Goal: Transaction & Acquisition: Book appointment/travel/reservation

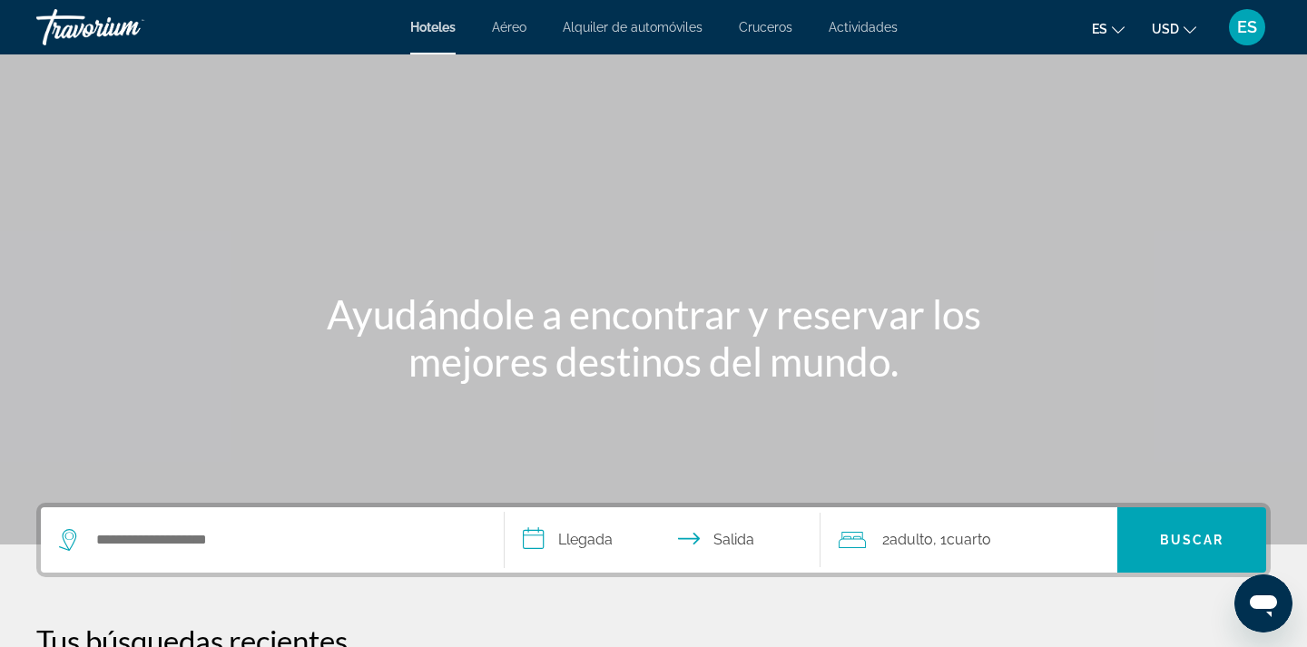
click at [360, 559] on div "Search widget" at bounding box center [272, 539] width 427 height 65
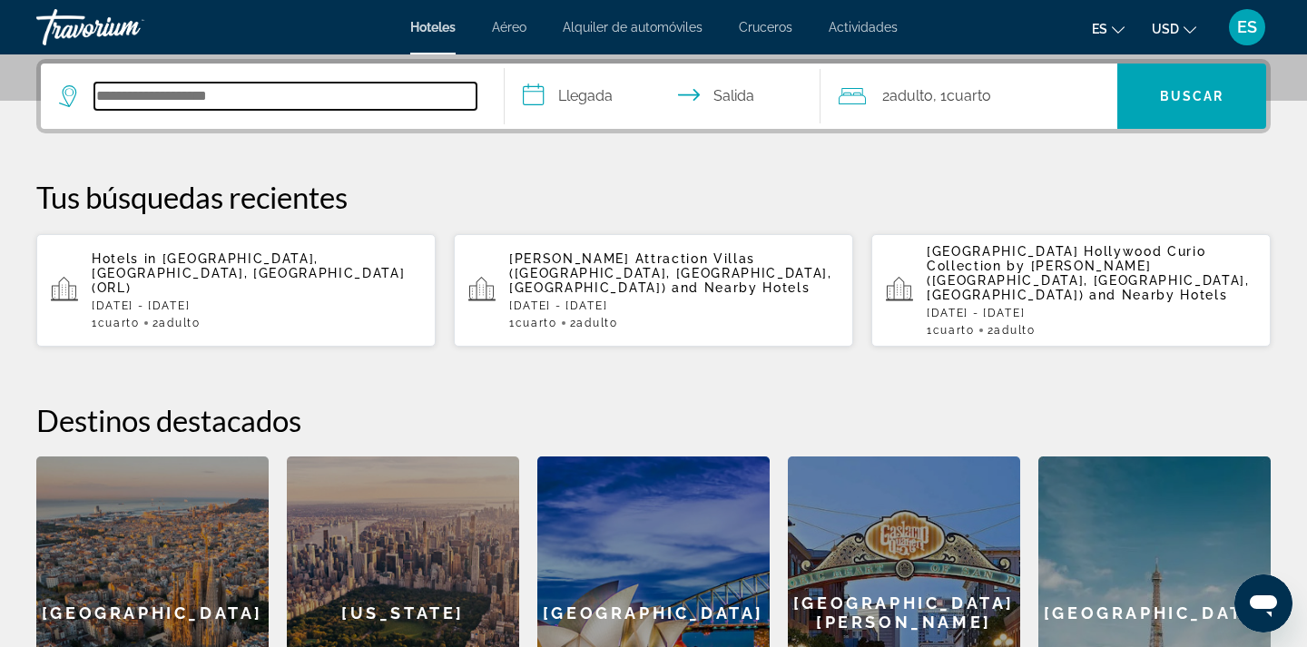
click at [202, 106] on input "Search hotel destination" at bounding box center [285, 96] width 382 height 27
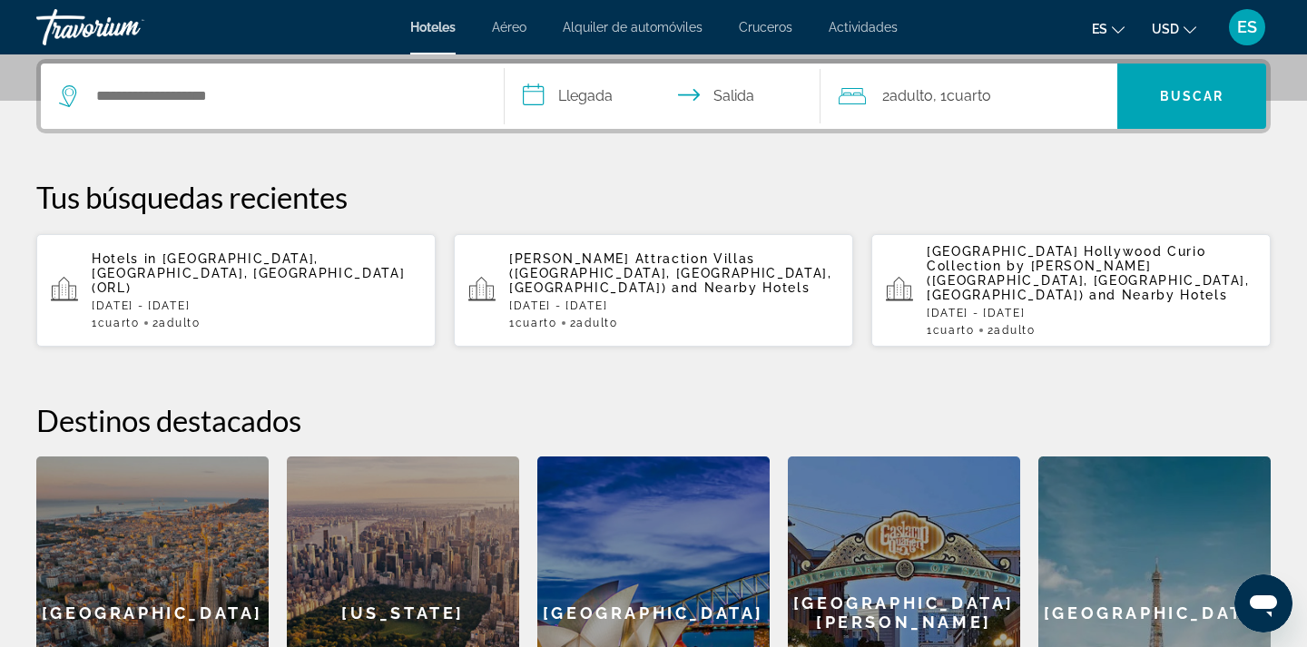
click at [672, 280] on span "and Nearby Hotels" at bounding box center [741, 287] width 139 height 15
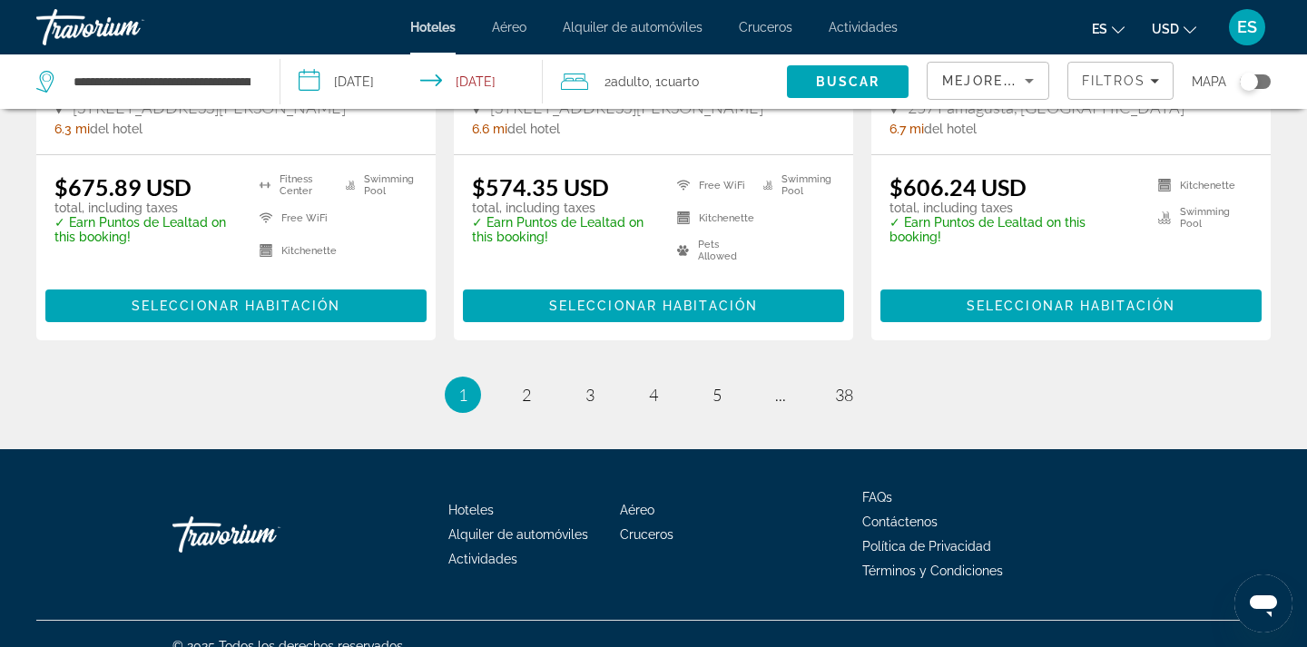
scroll to position [2503, 0]
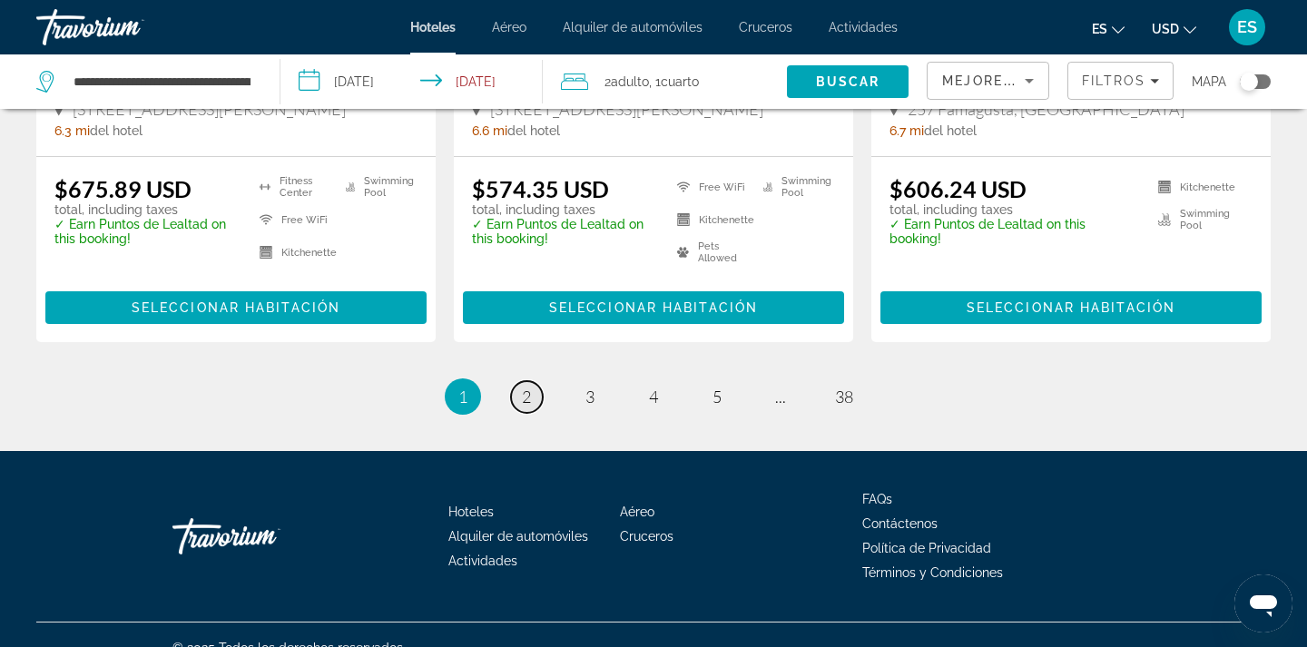
click at [531, 387] on span "2" at bounding box center [526, 397] width 9 height 20
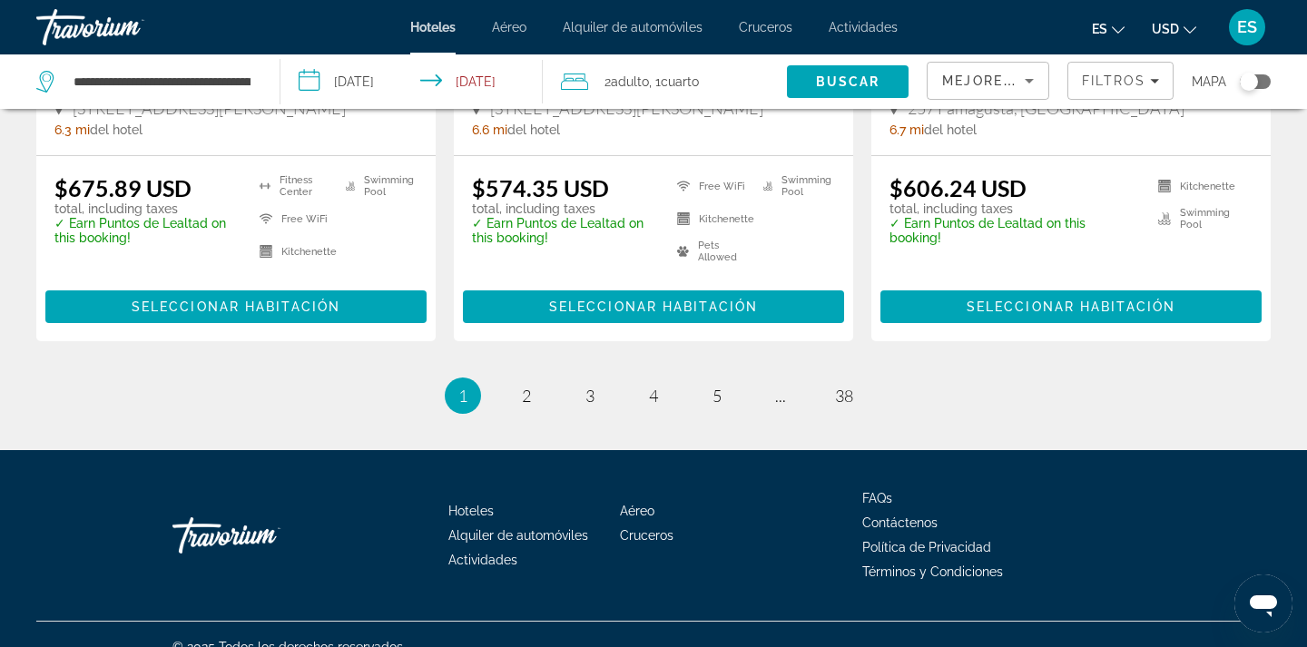
scroll to position [2503, 0]
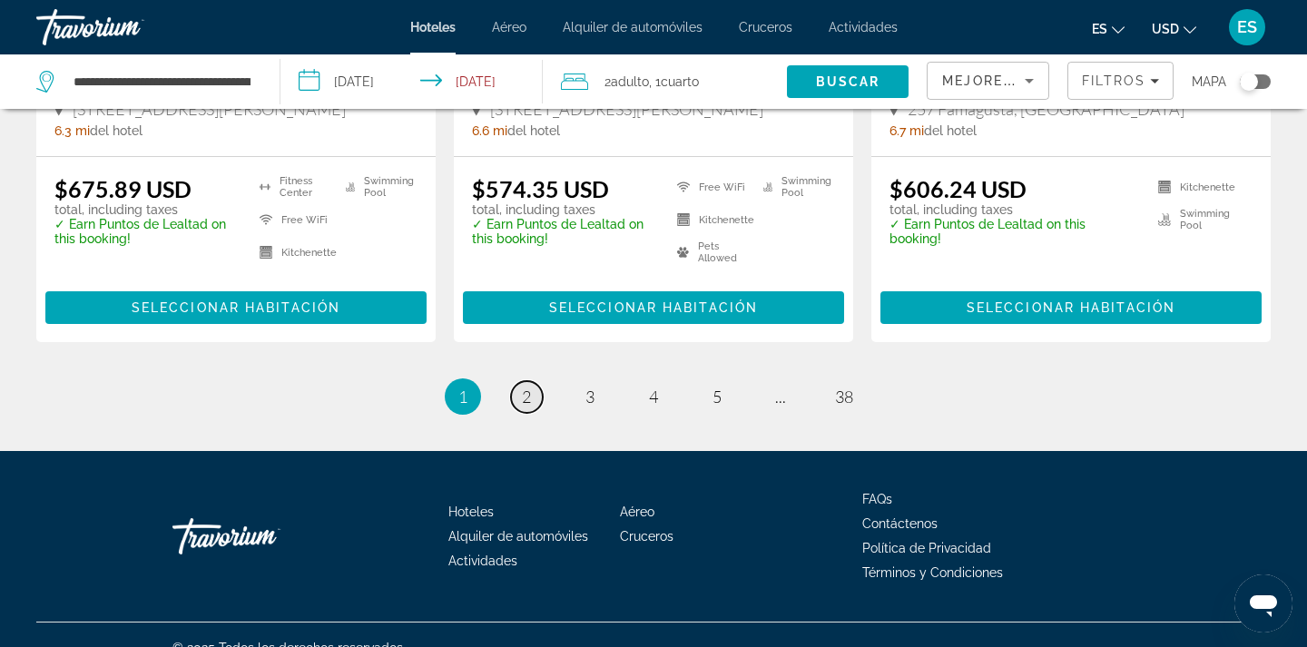
click at [532, 381] on link "page 2" at bounding box center [527, 397] width 32 height 32
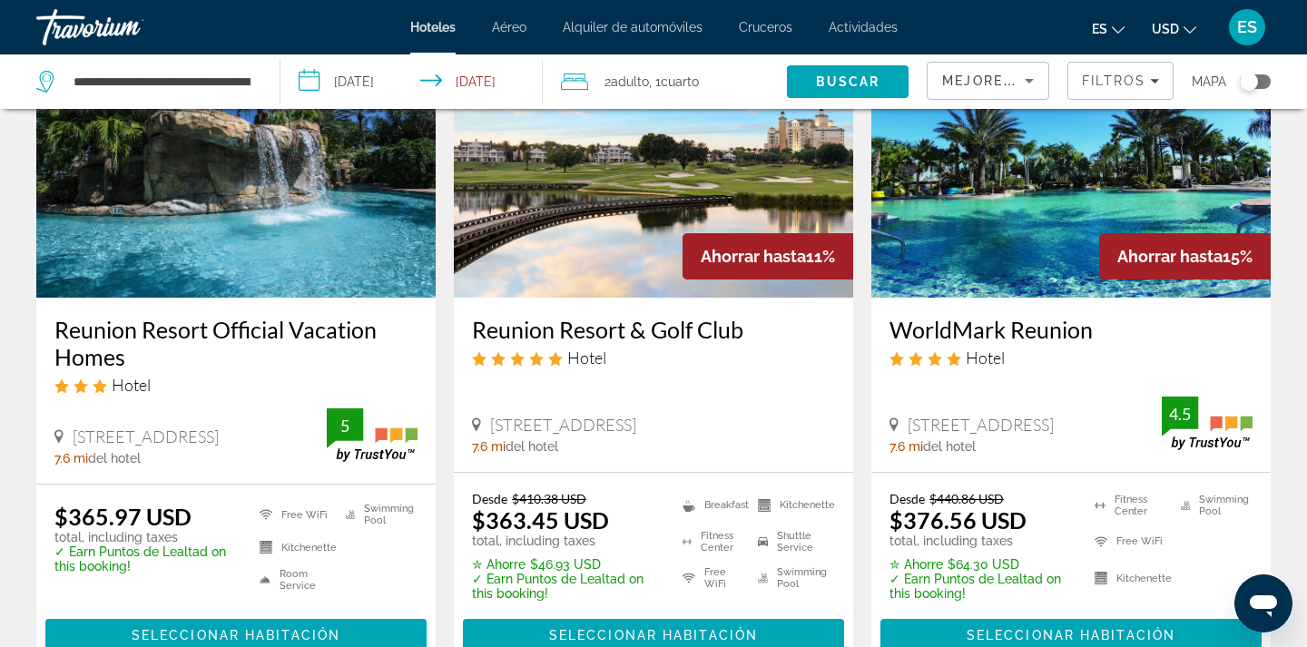
scroll to position [1567, 0]
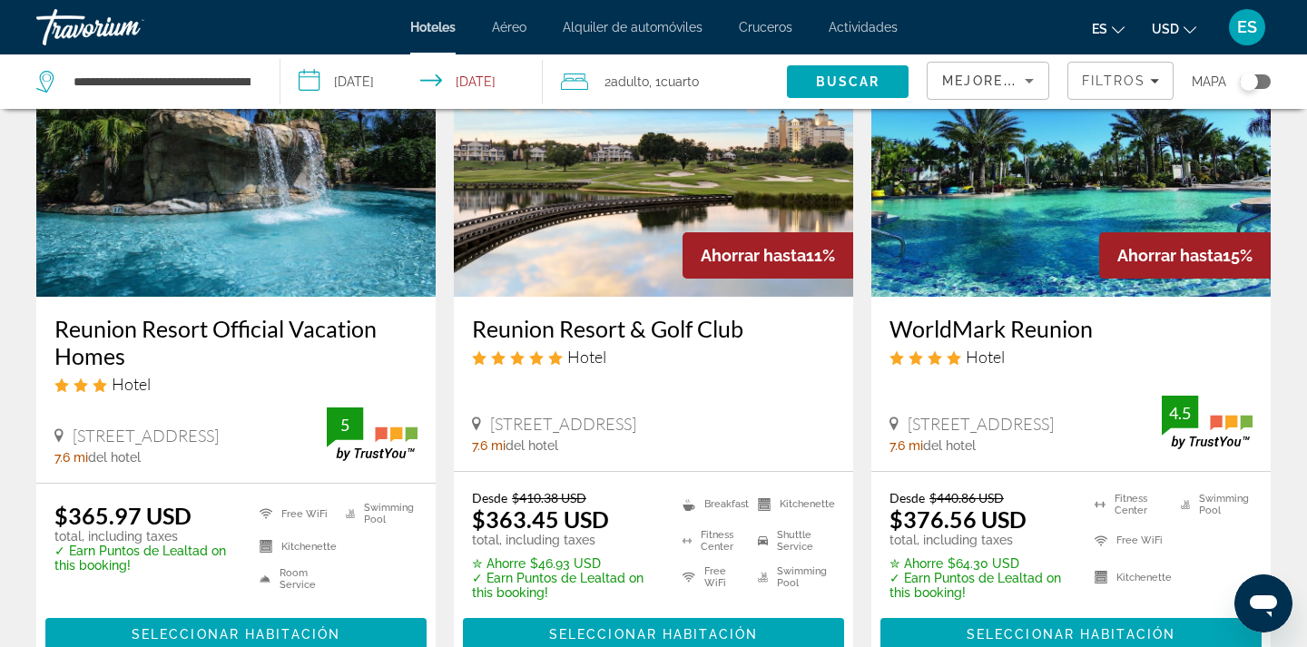
click at [1109, 279] on img "Main content" at bounding box center [1070, 151] width 399 height 290
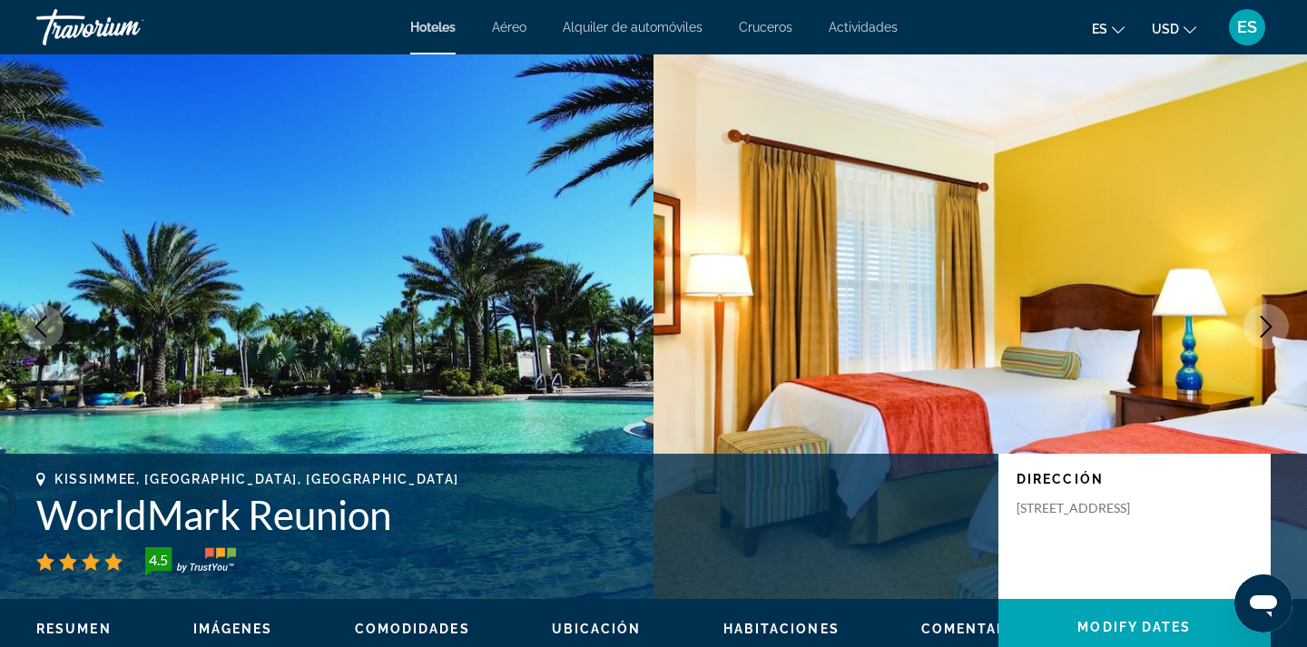
click at [1257, 332] on icon "Next image" at bounding box center [1266, 327] width 22 height 22
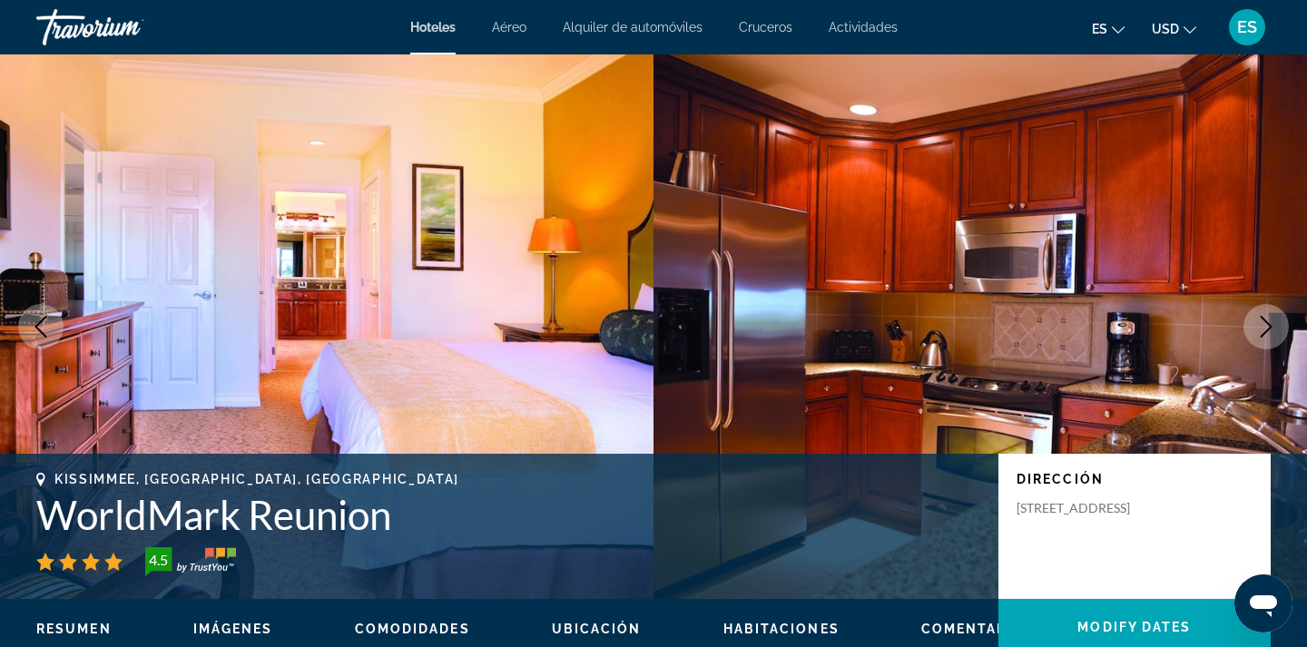
click at [1257, 335] on icon "Next image" at bounding box center [1266, 327] width 22 height 22
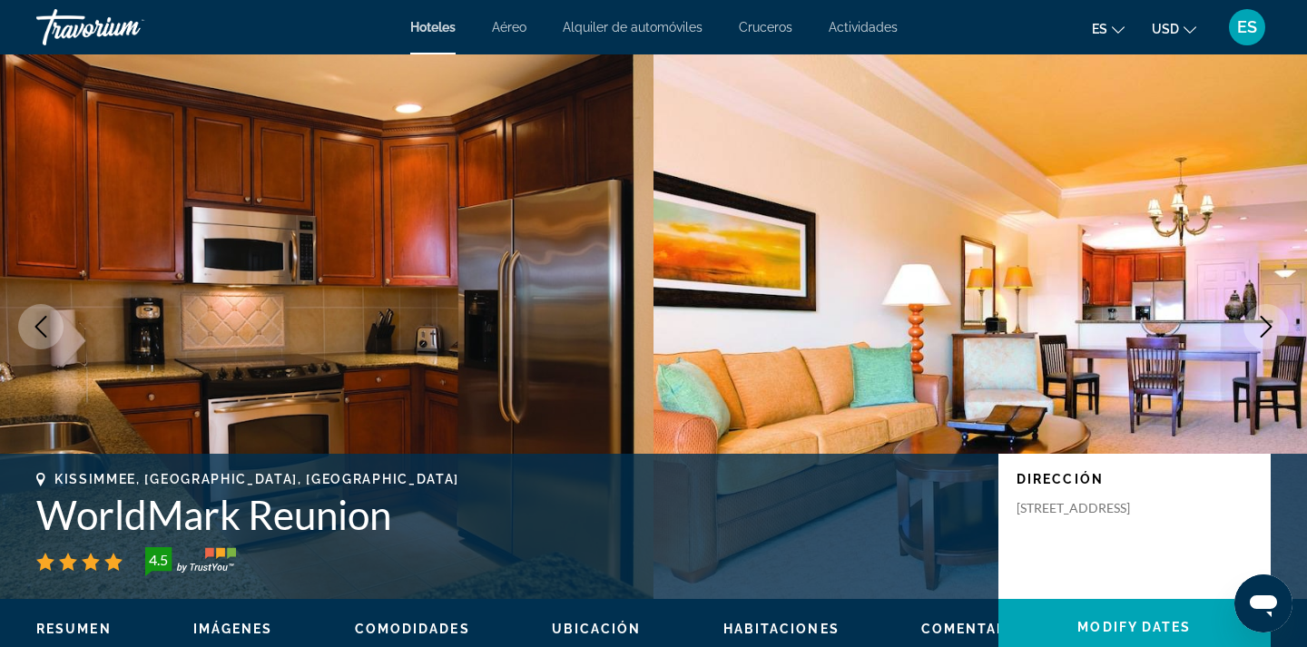
click at [1257, 335] on icon "Next image" at bounding box center [1266, 327] width 22 height 22
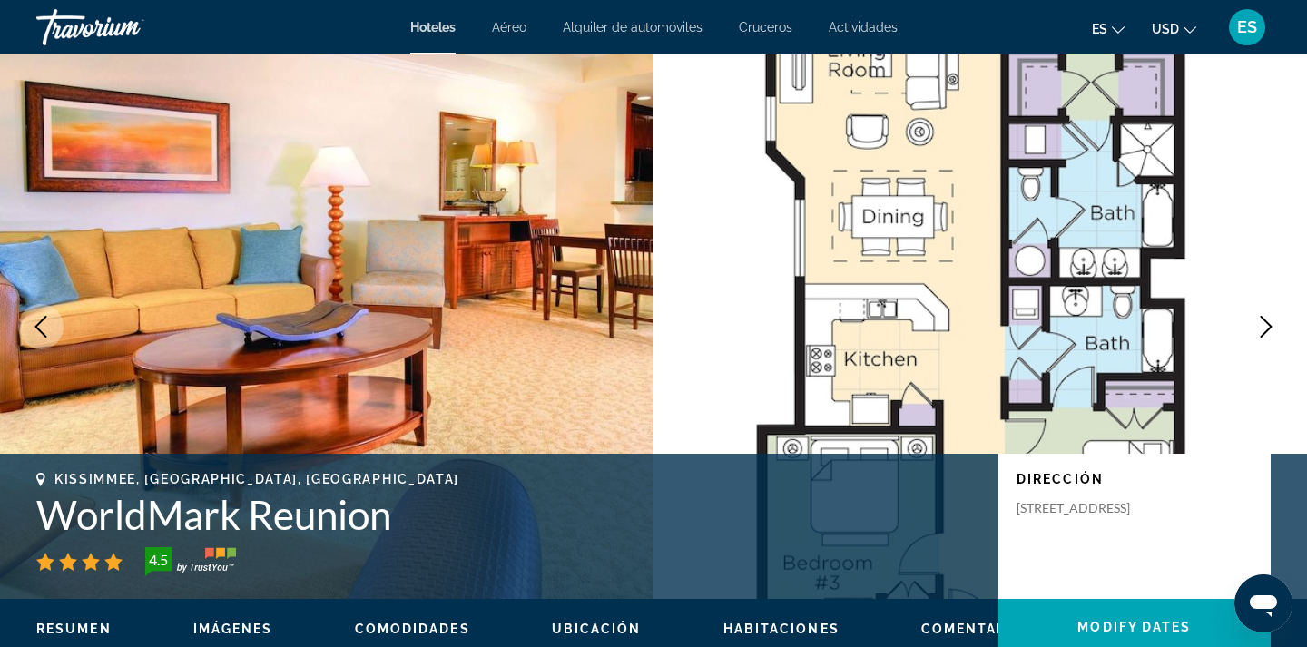
click at [1257, 337] on icon "Next image" at bounding box center [1266, 327] width 22 height 22
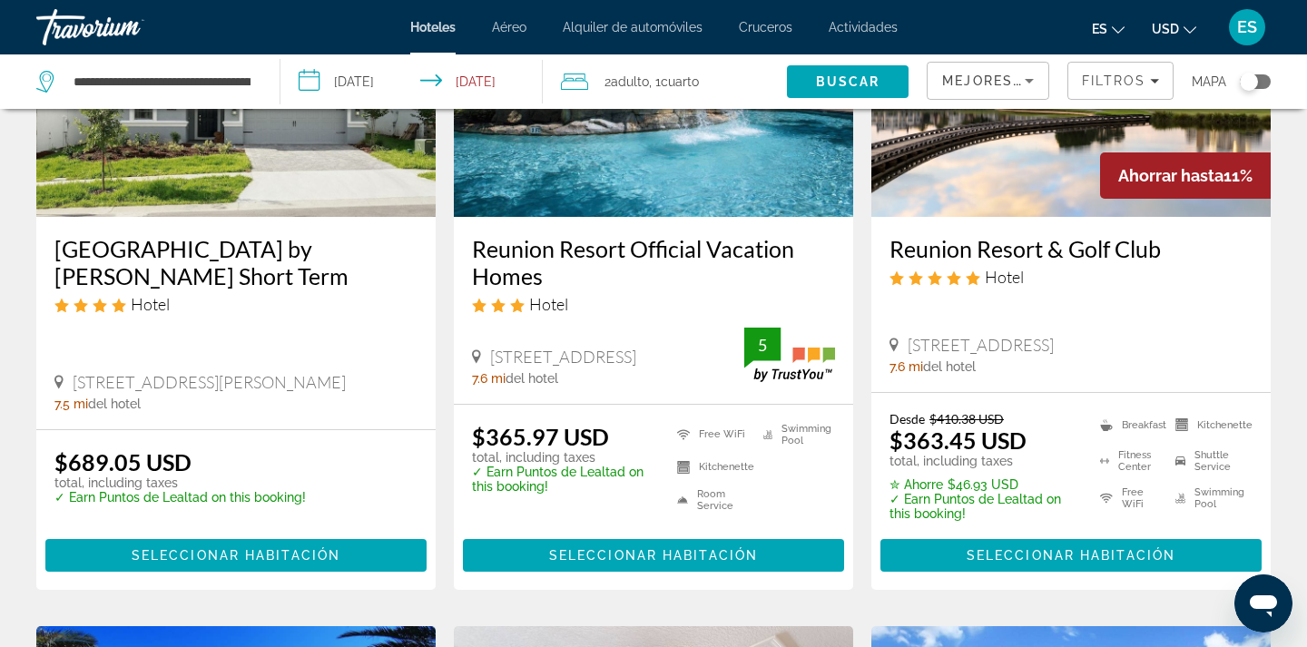
scroll to position [1705, 0]
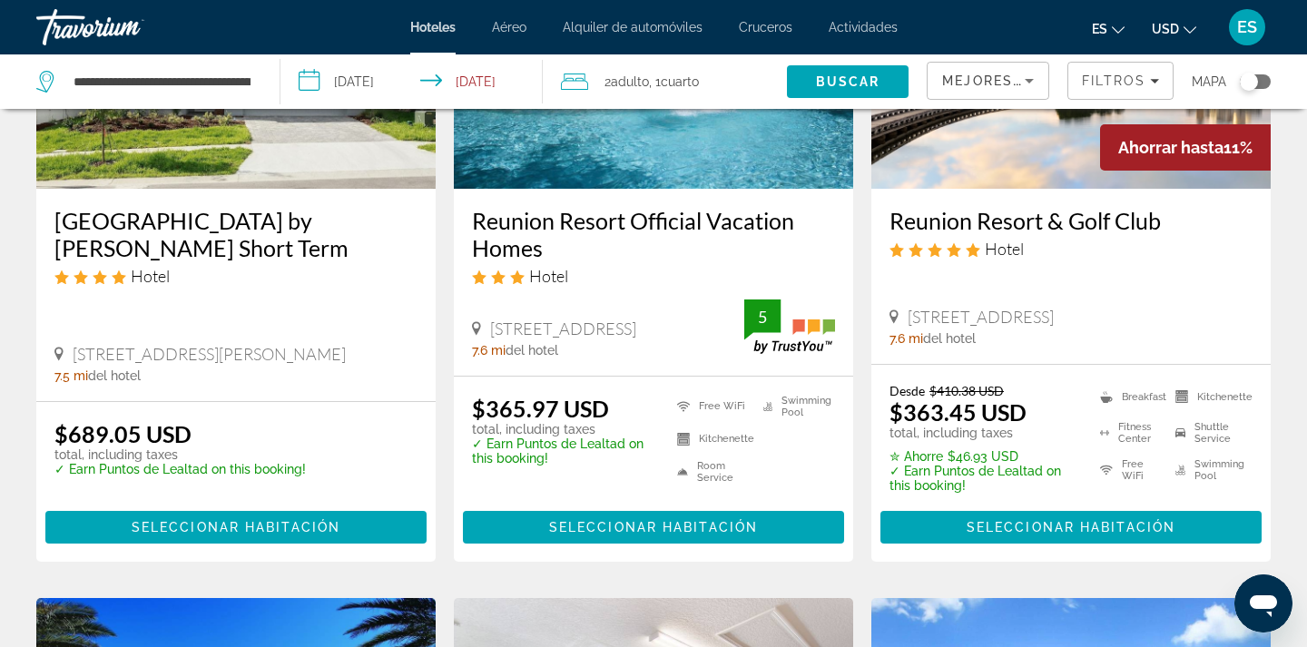
click at [605, 151] on img "Main content" at bounding box center [653, 43] width 399 height 290
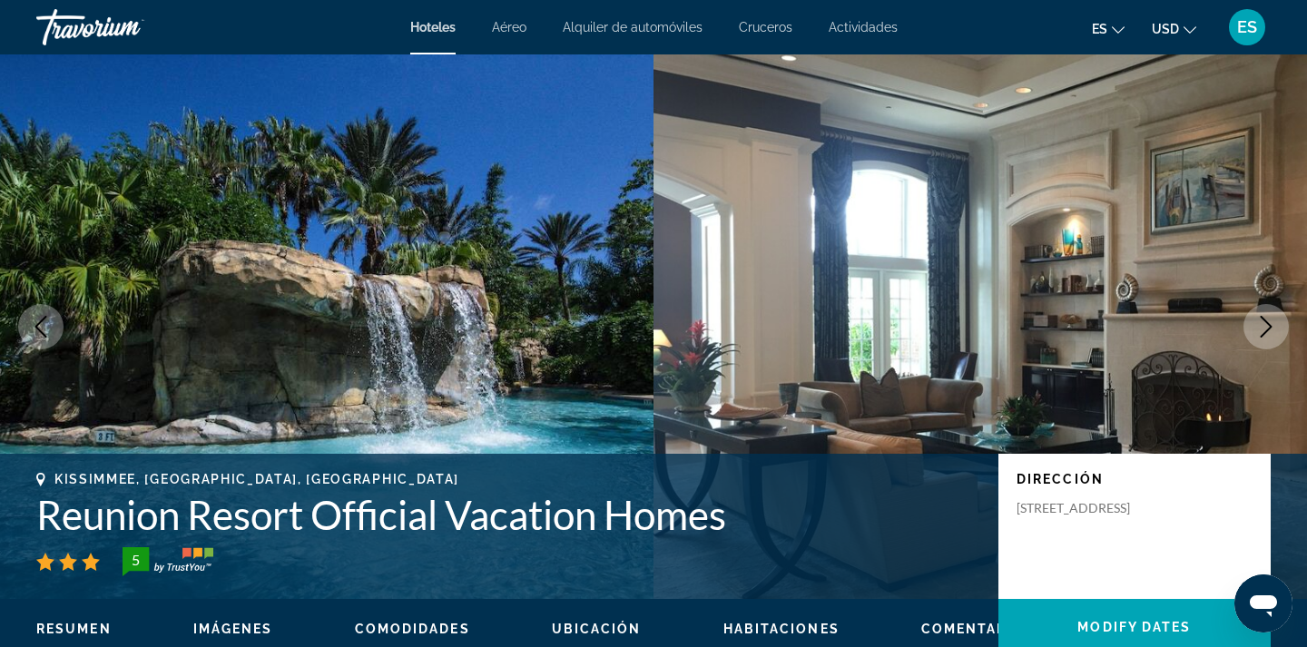
click at [1265, 327] on icon "Next image" at bounding box center [1266, 327] width 22 height 22
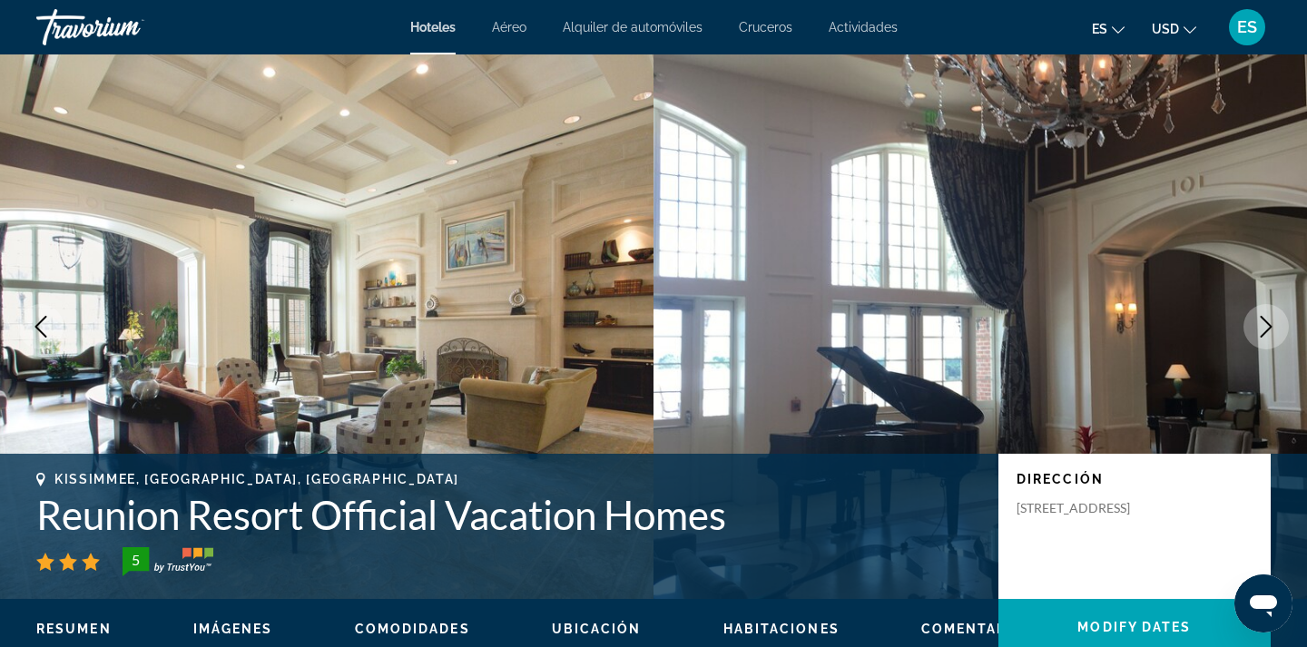
click at [1265, 327] on icon "Next image" at bounding box center [1266, 327] width 22 height 22
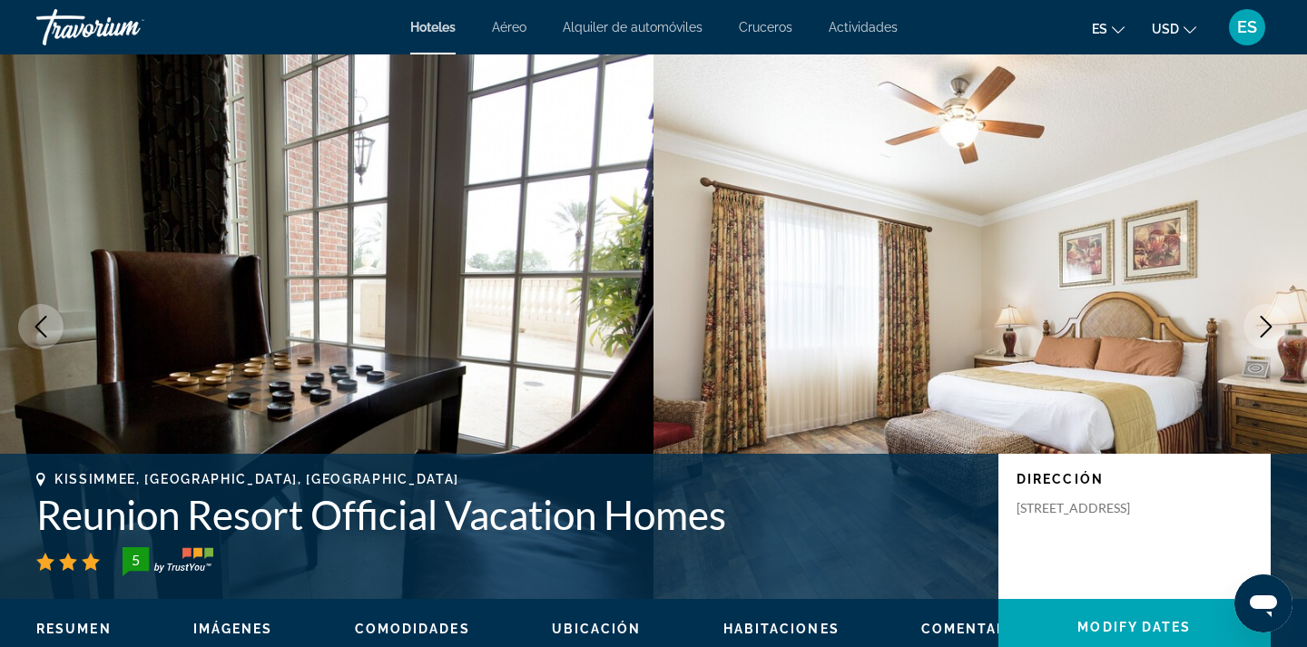
click at [1265, 327] on icon "Next image" at bounding box center [1266, 327] width 22 height 22
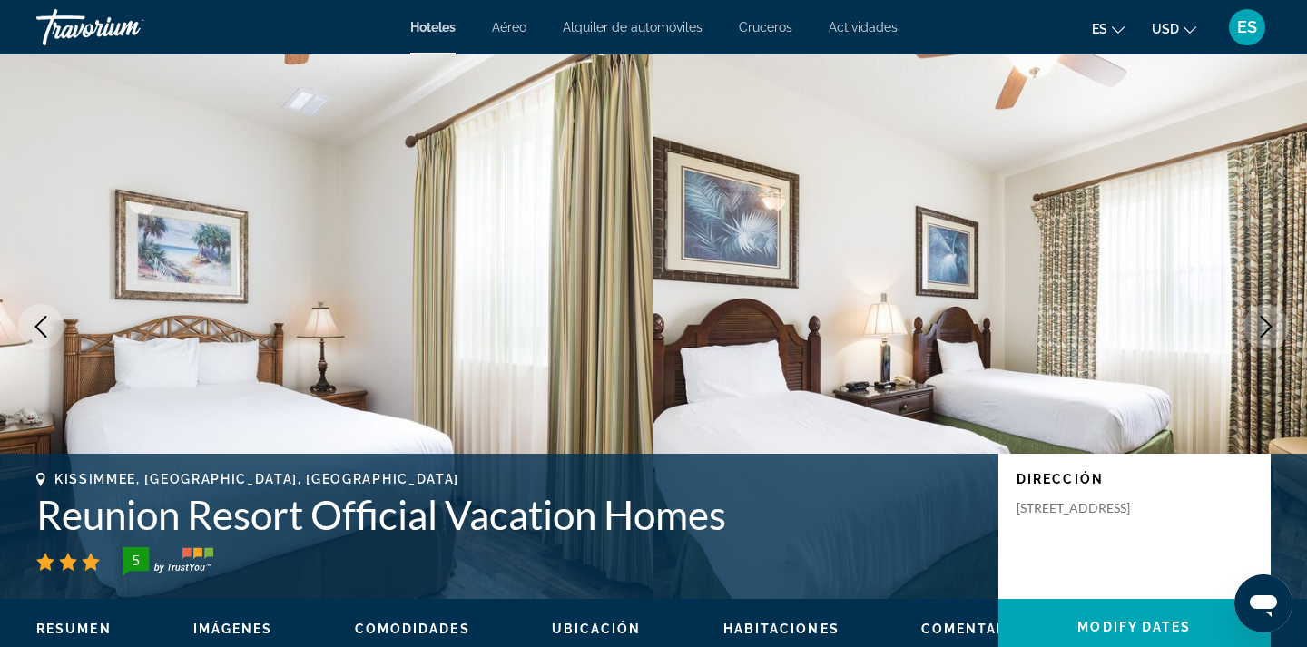
click at [1265, 327] on icon "Next image" at bounding box center [1266, 327] width 22 height 22
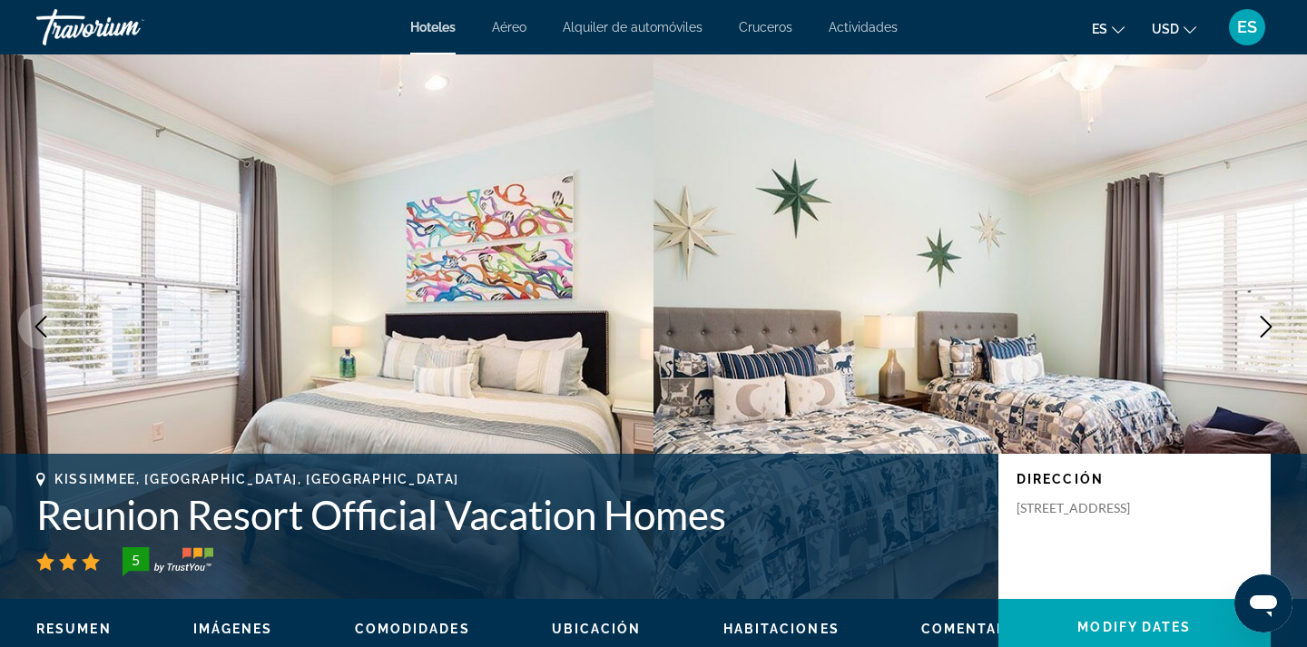
click at [1265, 327] on icon "Next image" at bounding box center [1266, 327] width 22 height 22
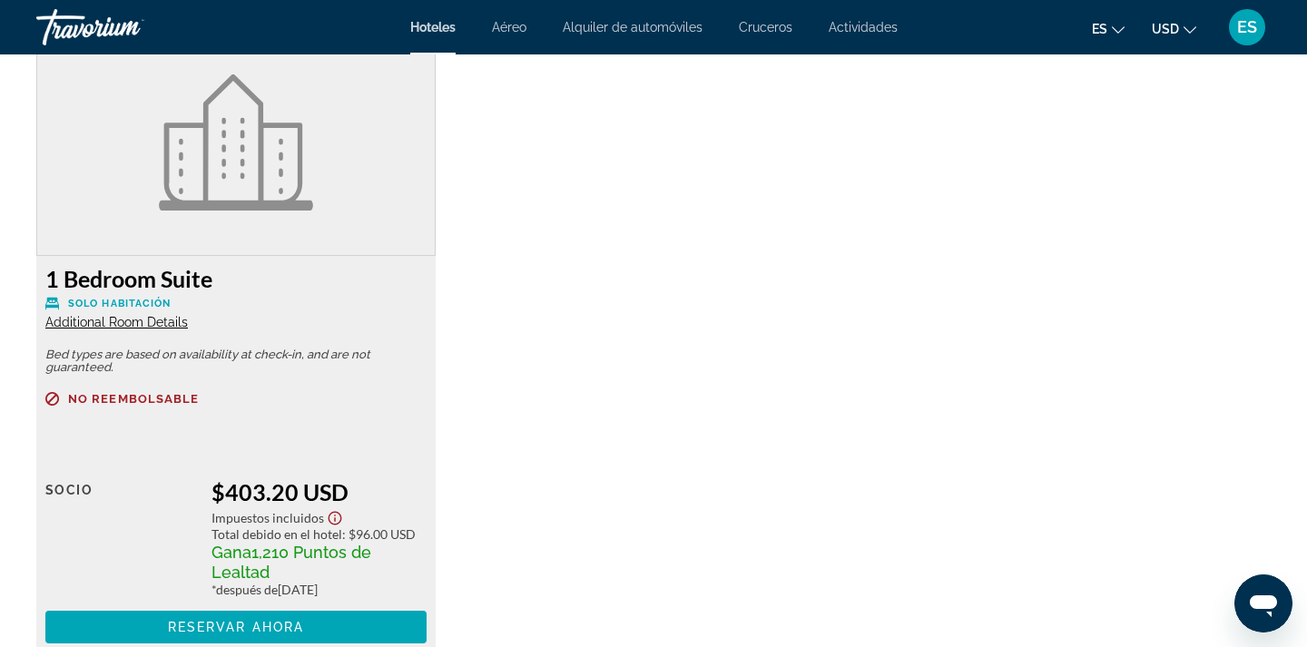
scroll to position [3187, 0]
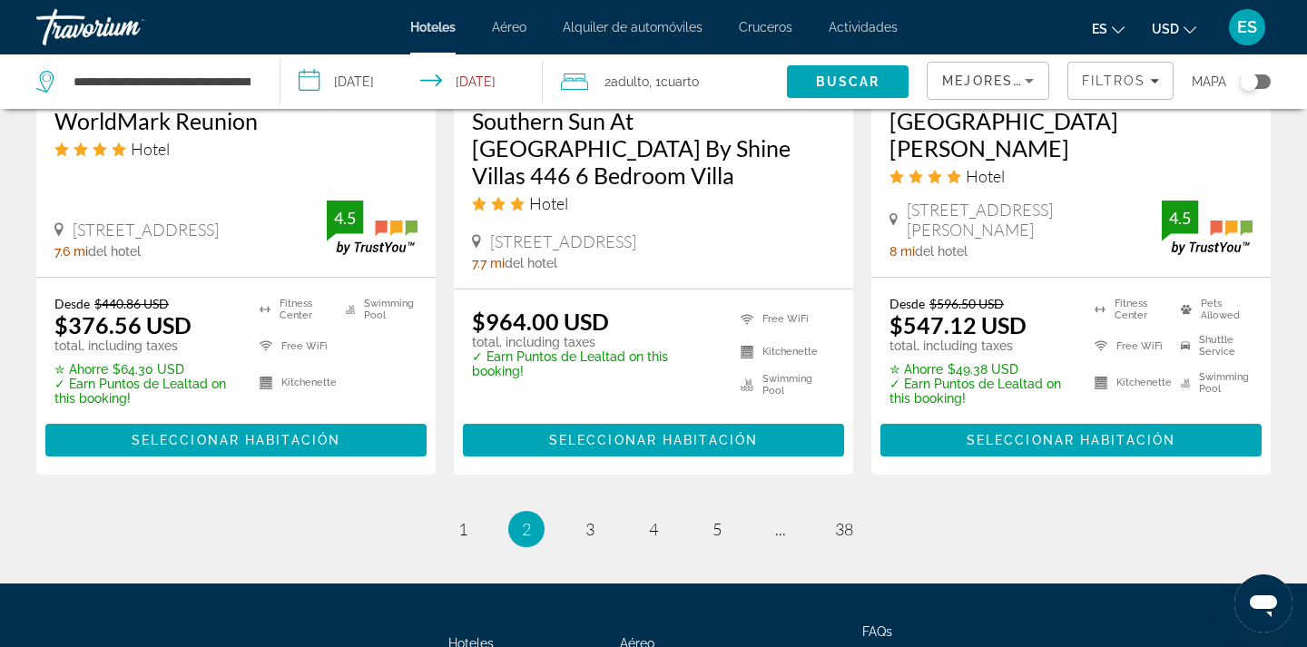
scroll to position [2507, 0]
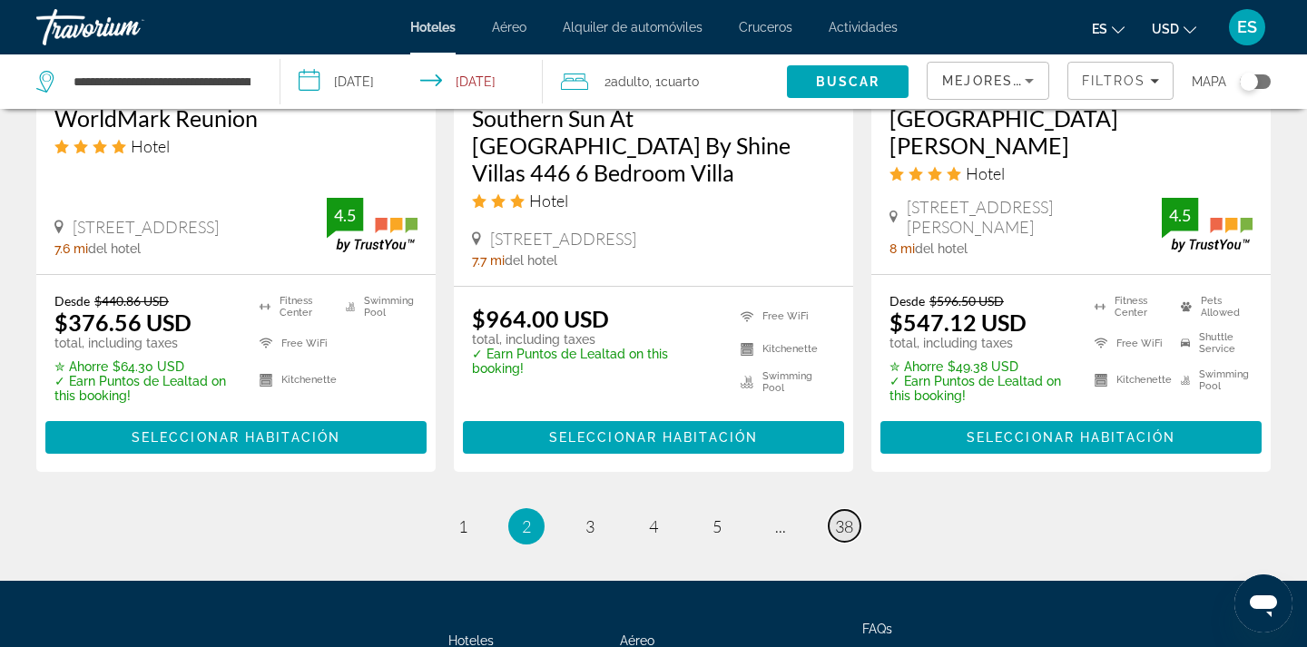
click at [835, 516] on span "38" at bounding box center [844, 526] width 18 height 20
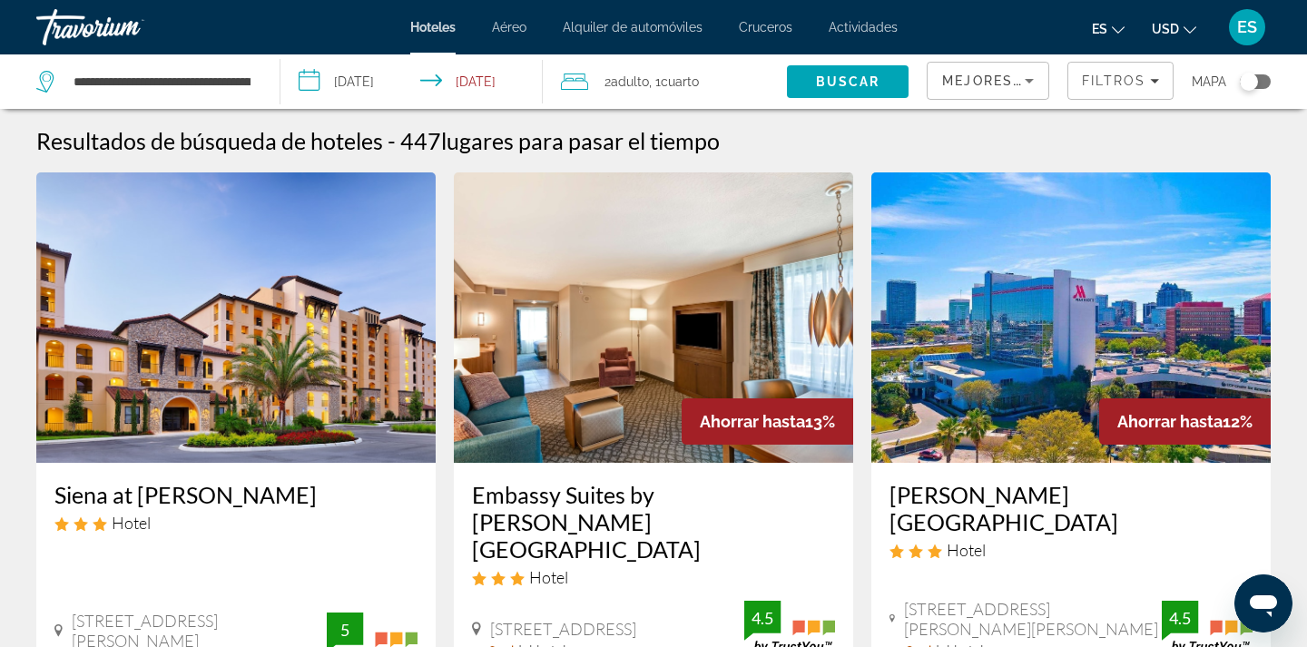
click at [828, 491] on h3 "Embassy Suites by [PERSON_NAME][GEOGRAPHIC_DATA]" at bounding box center [653, 522] width 363 height 82
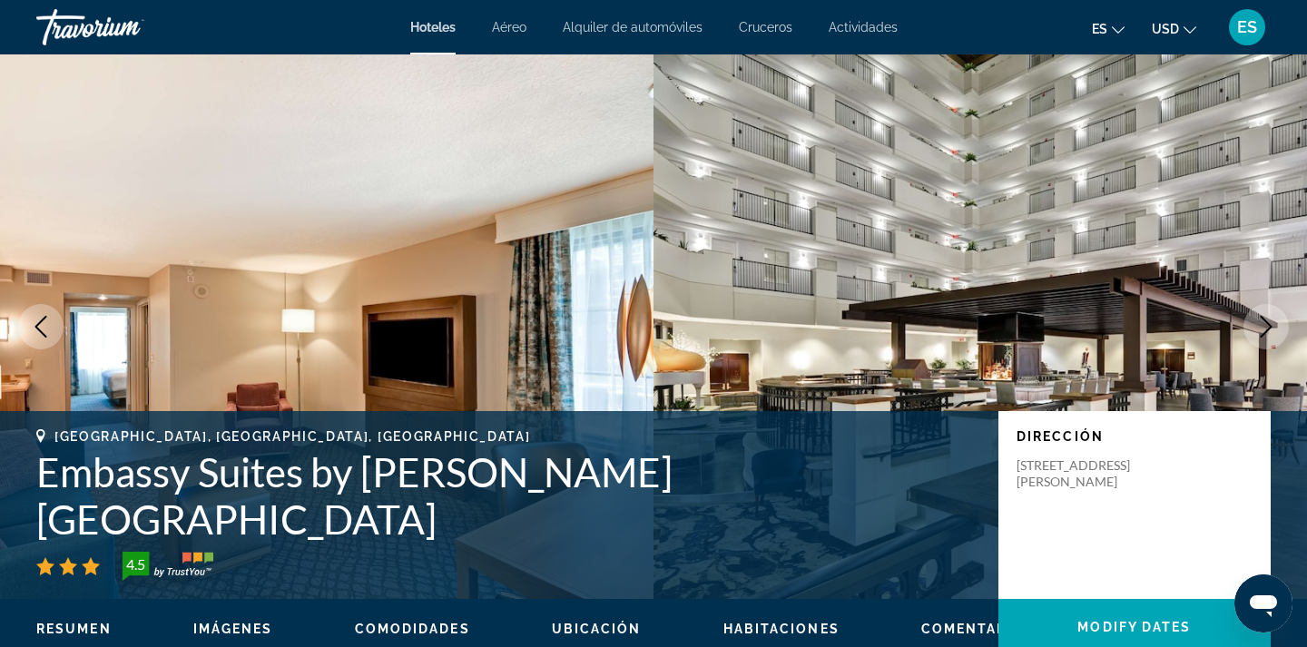
click at [1269, 328] on icon "Next image" at bounding box center [1267, 327] width 12 height 22
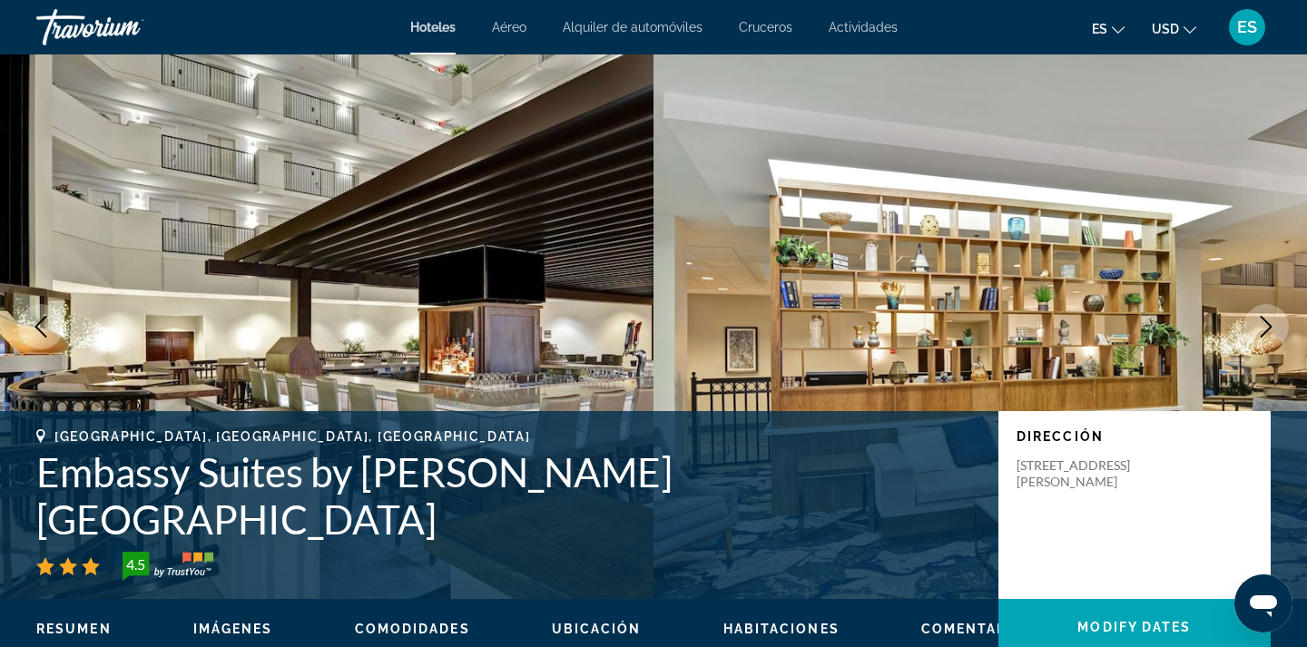
click at [1269, 328] on icon "Next image" at bounding box center [1267, 327] width 12 height 22
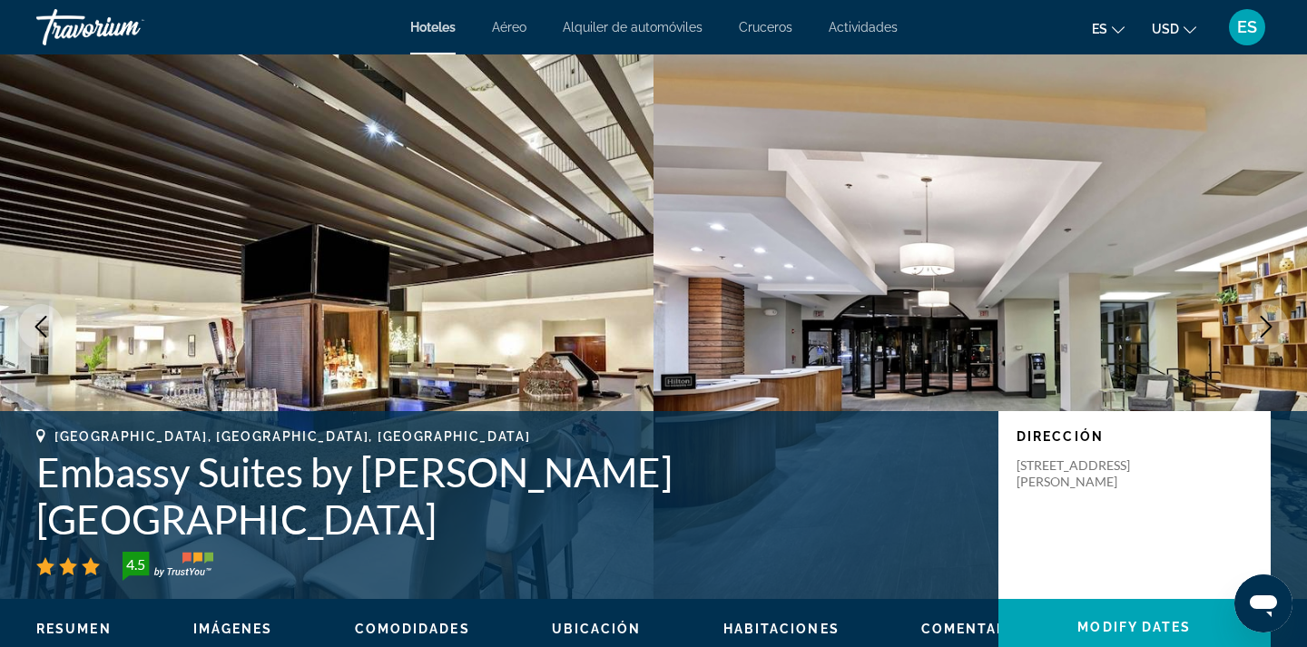
click at [1269, 328] on icon "Next image" at bounding box center [1267, 327] width 12 height 22
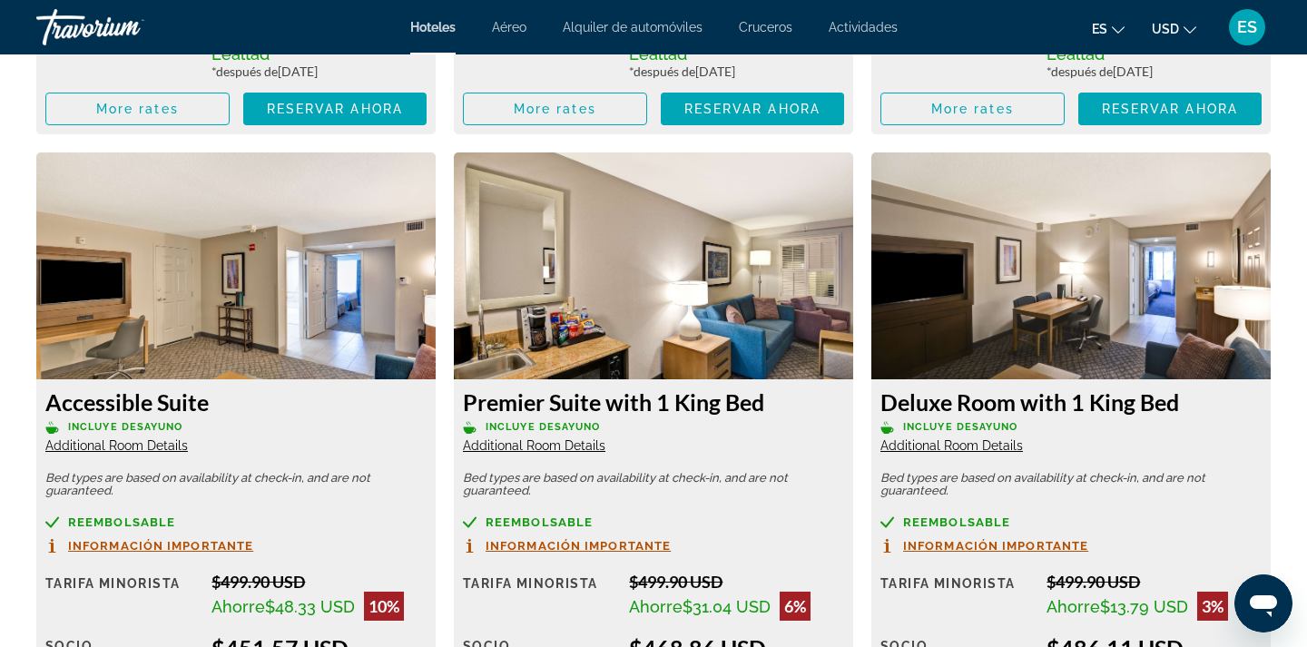
scroll to position [3069, 0]
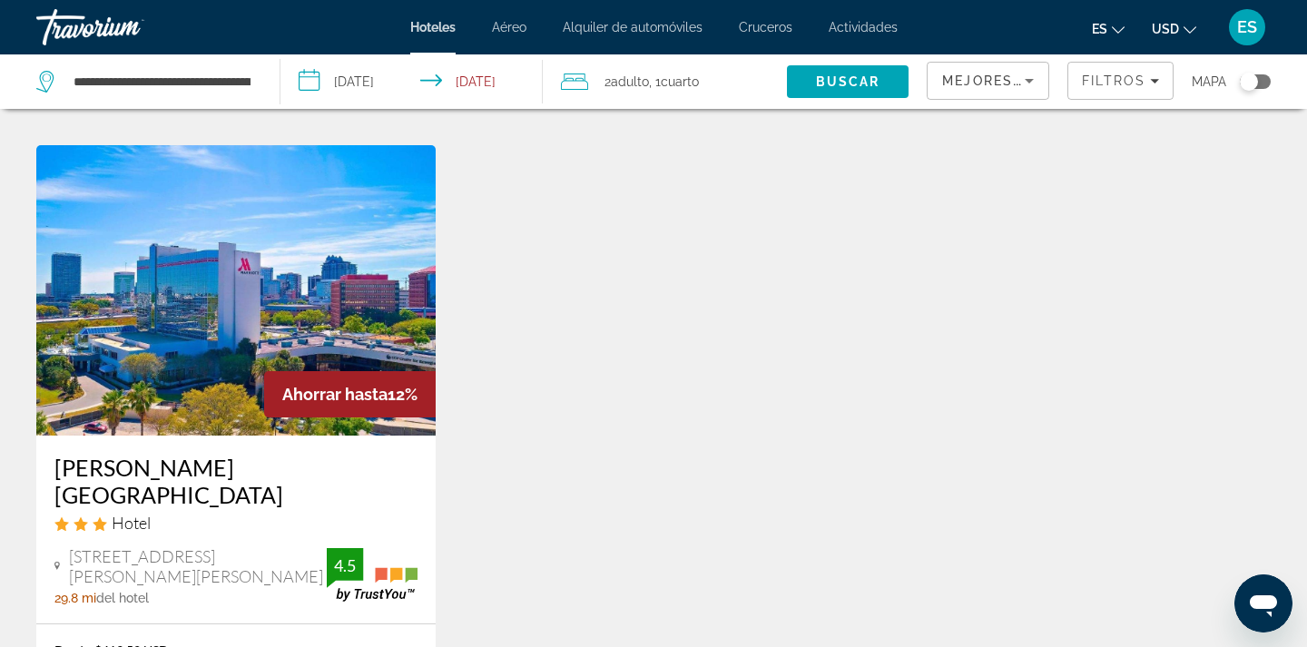
scroll to position [762, 0]
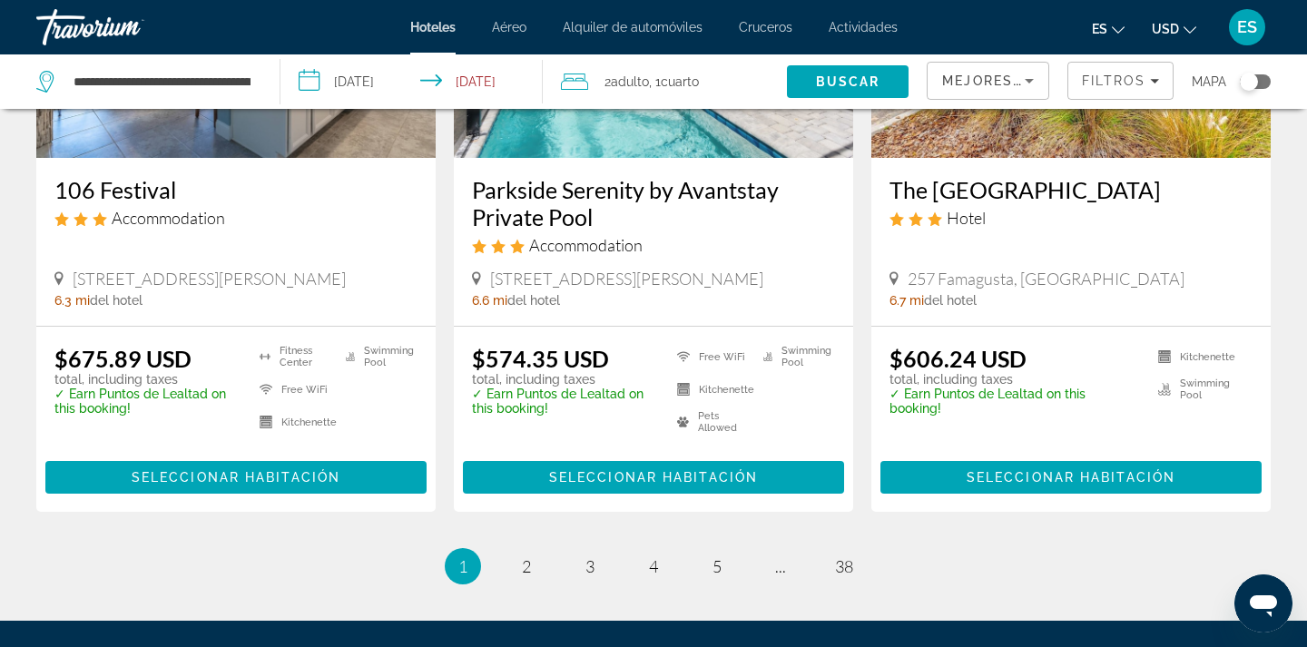
scroll to position [2335, 0]
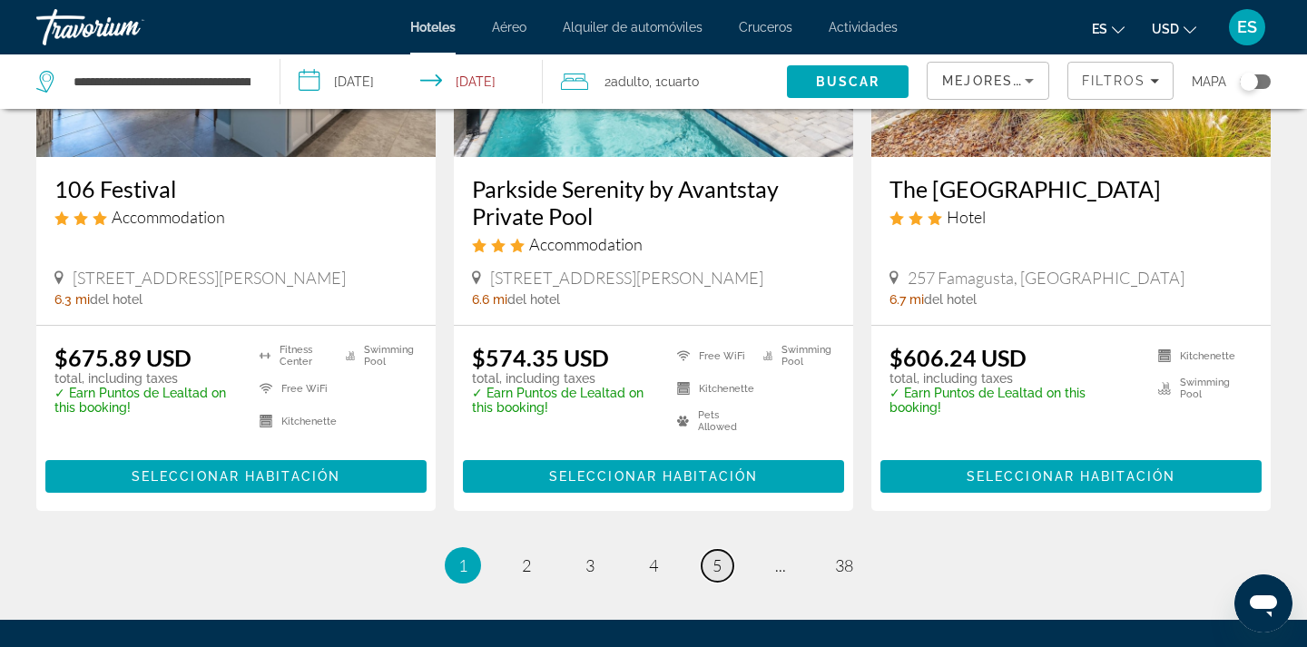
click at [711, 550] on link "page 5" at bounding box center [718, 566] width 32 height 32
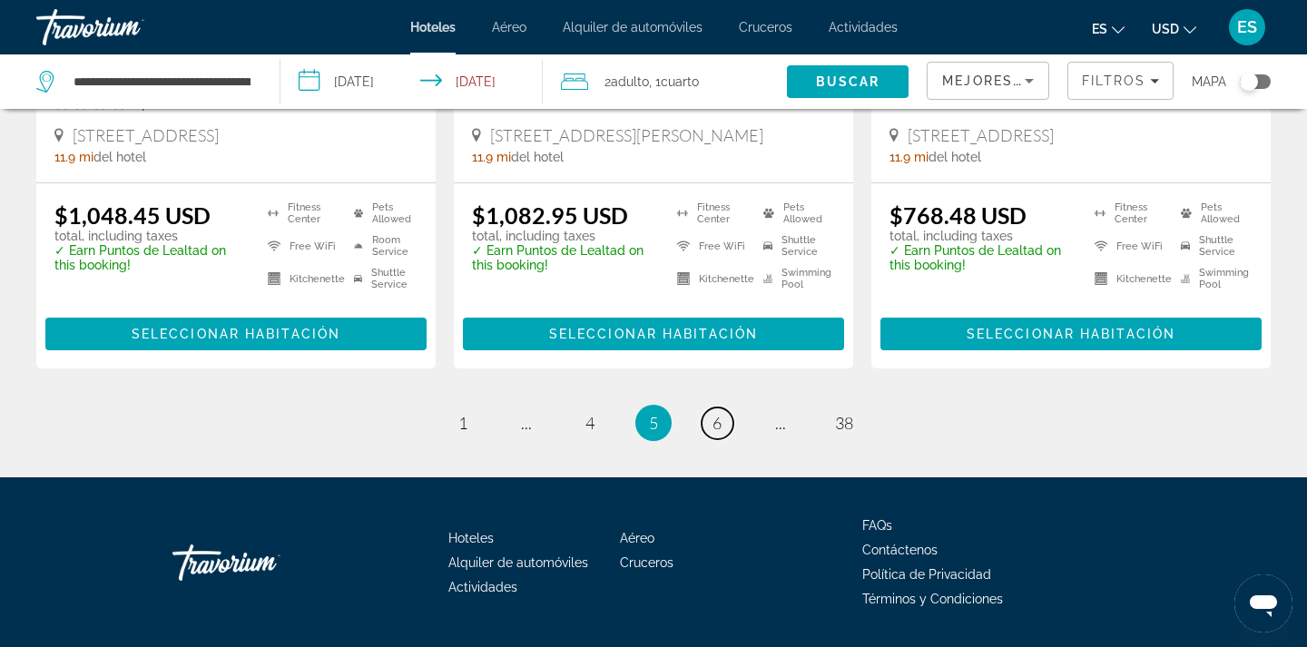
scroll to position [2680, 0]
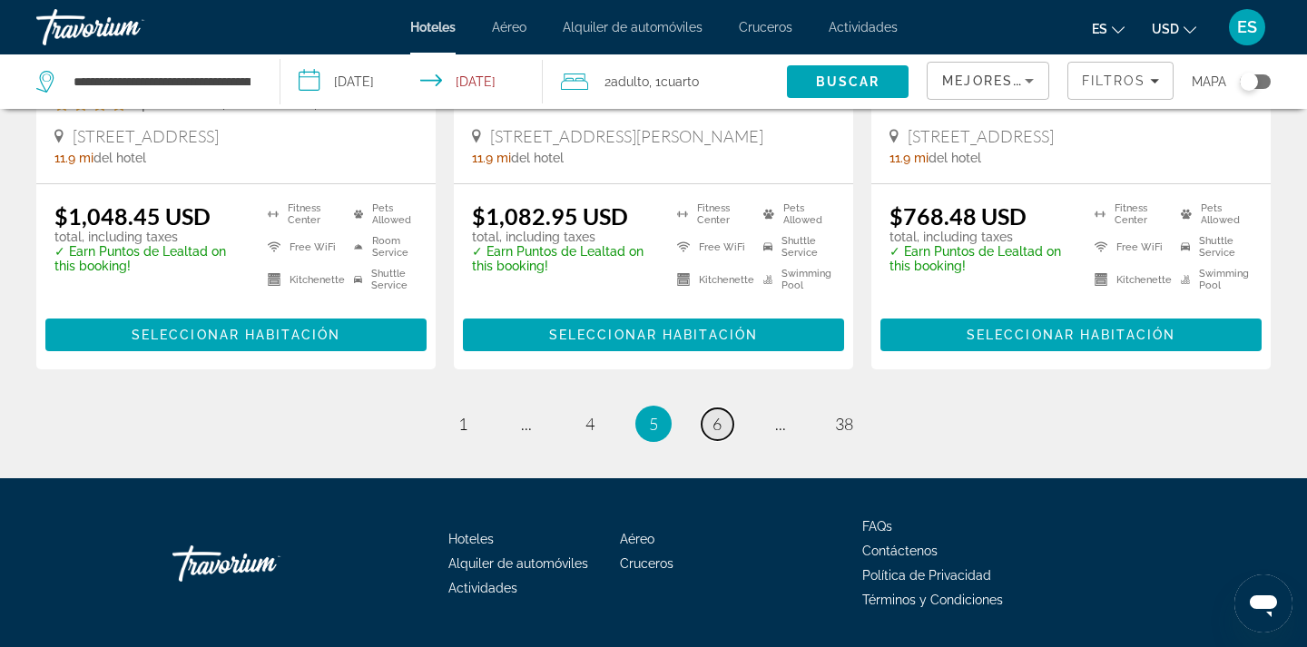
click at [713, 414] on span "6" at bounding box center [717, 424] width 9 height 20
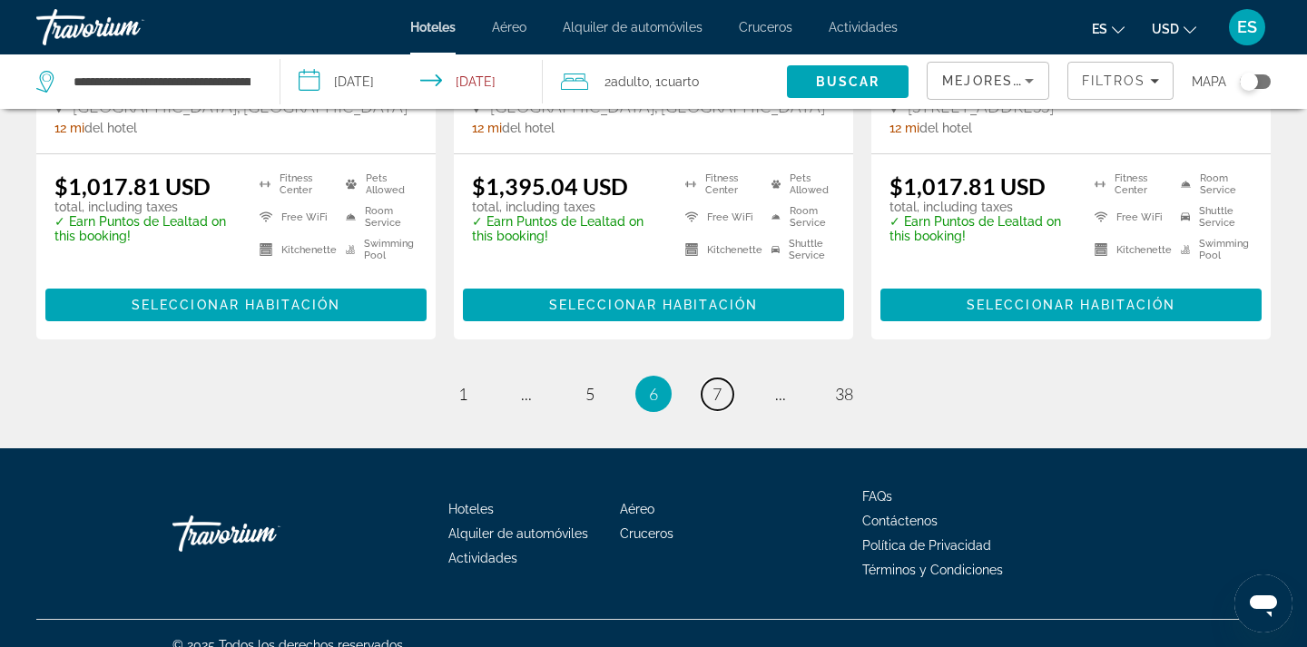
scroll to position [2653, 0]
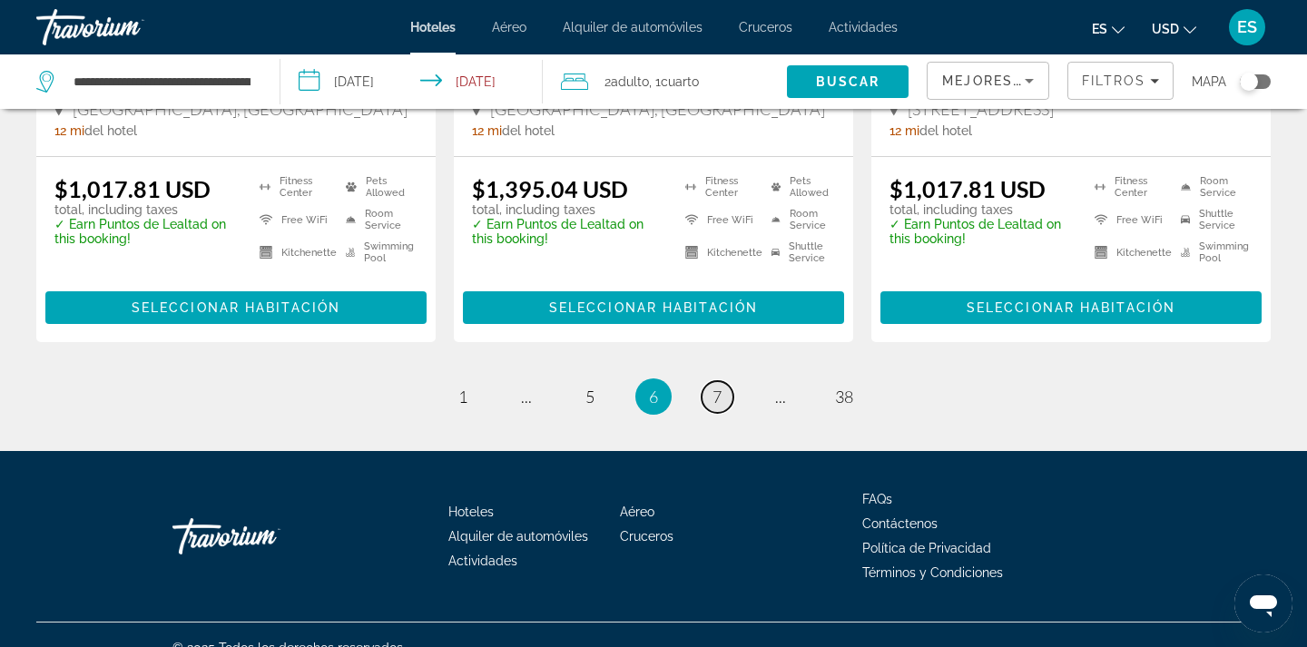
click at [711, 381] on link "page 7" at bounding box center [718, 397] width 32 height 32
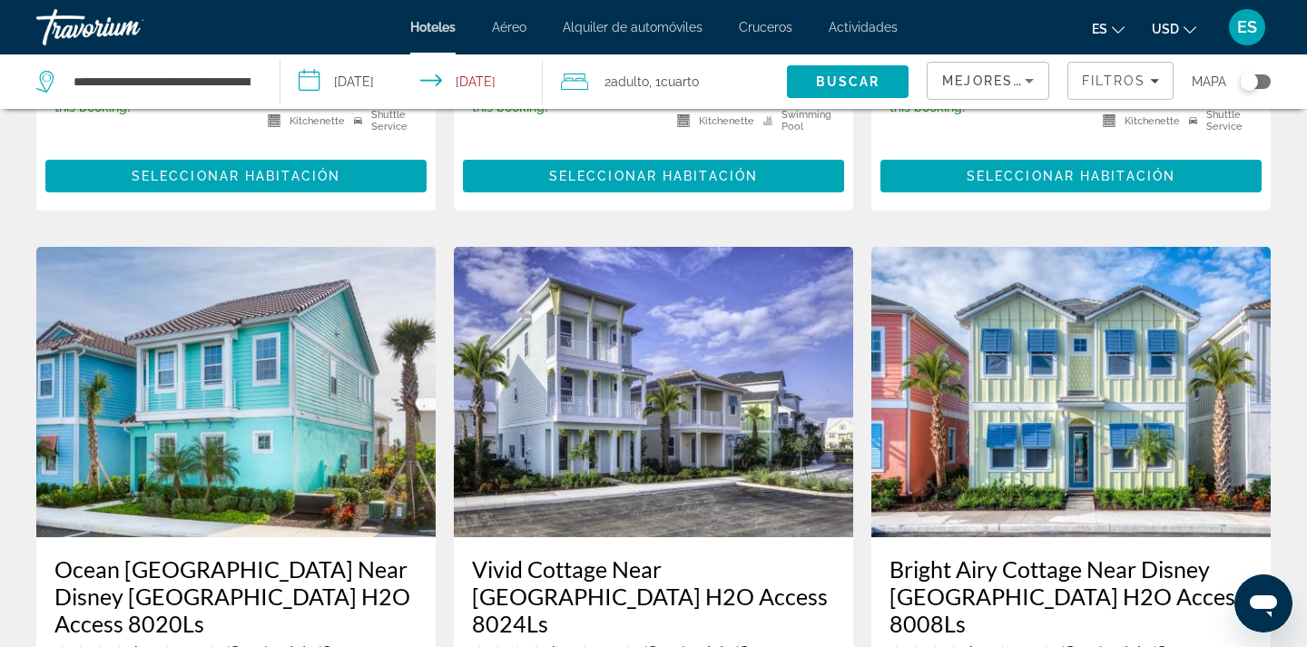
scroll to position [1337, 0]
